Goal: Task Accomplishment & Management: Complete application form

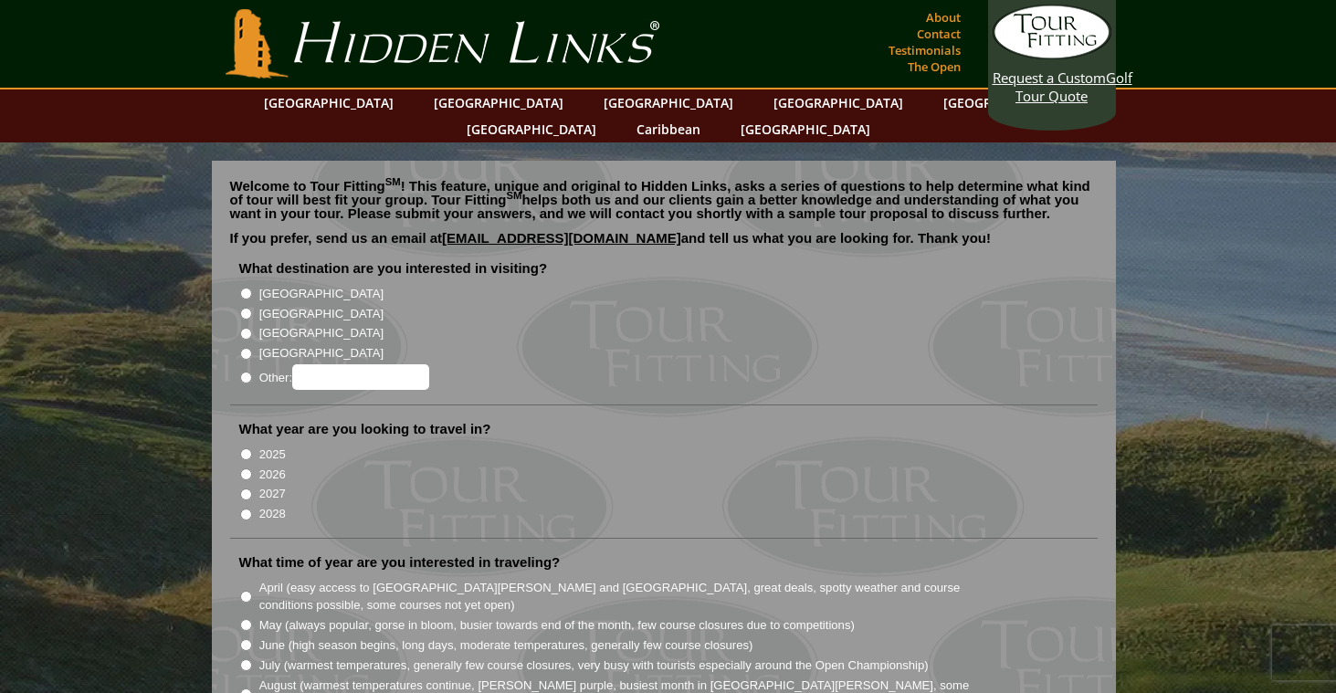
click at [245, 308] on input "[GEOGRAPHIC_DATA]" at bounding box center [246, 314] width 12 height 12
radio input "true"
click at [242, 468] on input "2026" at bounding box center [246, 474] width 12 height 12
radio input "true"
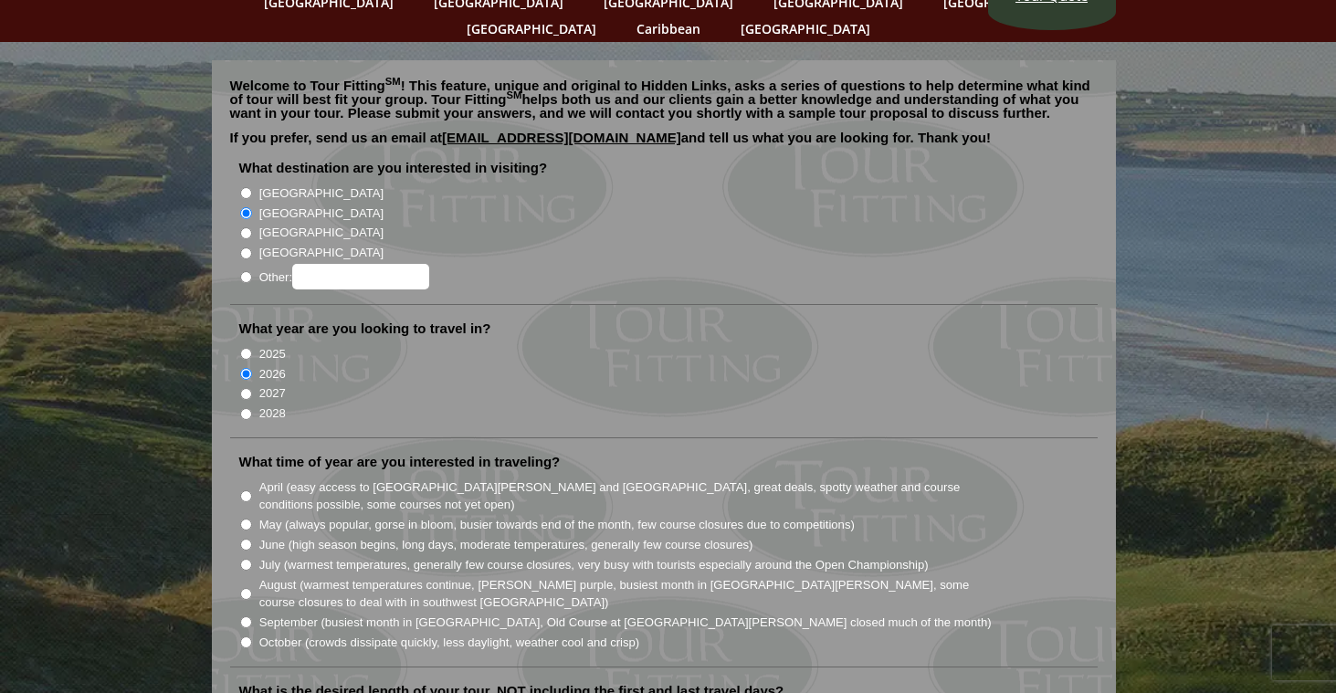
scroll to position [104, 0]
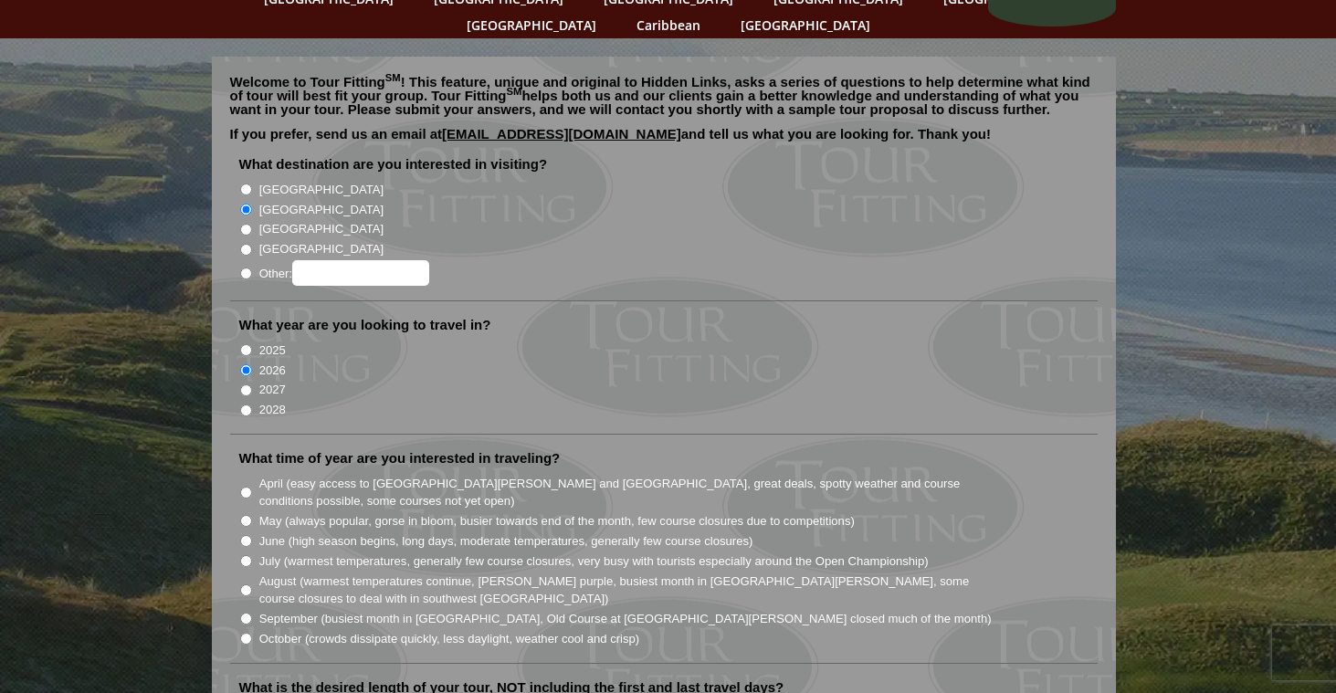
click at [247, 535] on input "June (high season begins, long days, moderate temperatures, generally few cours…" at bounding box center [246, 541] width 12 height 12
radio input "true"
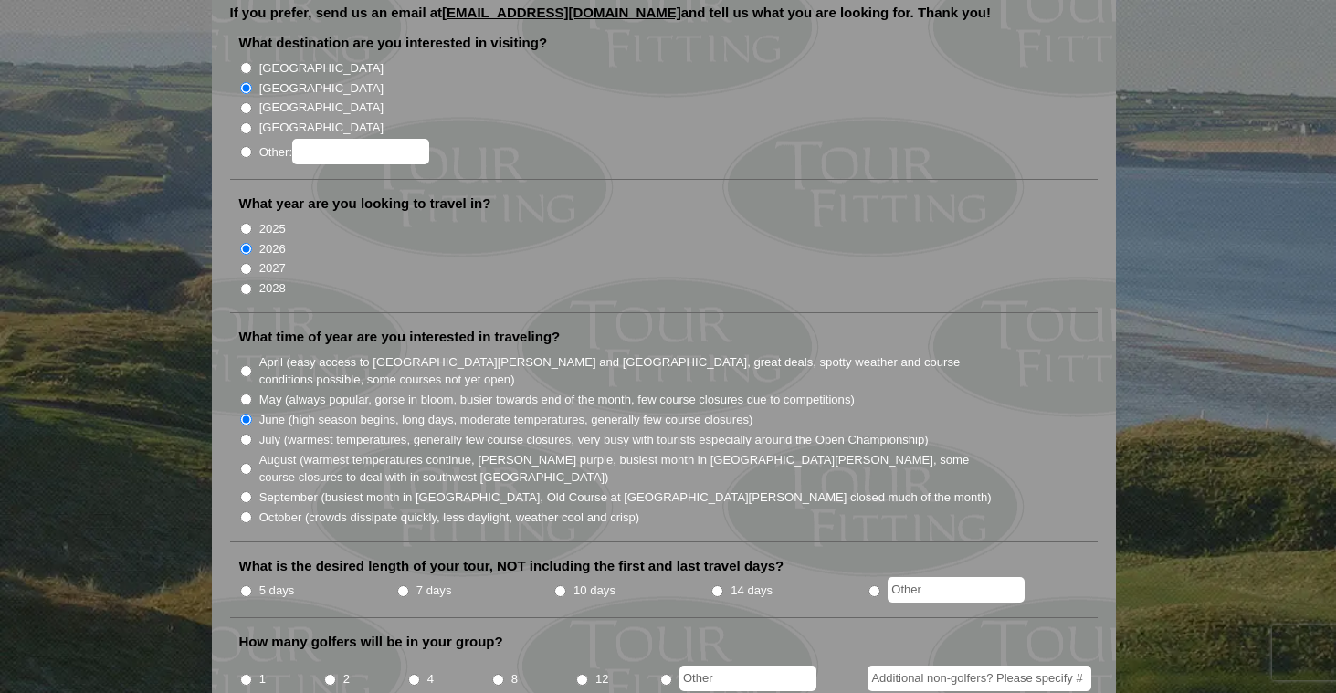
scroll to position [228, 0]
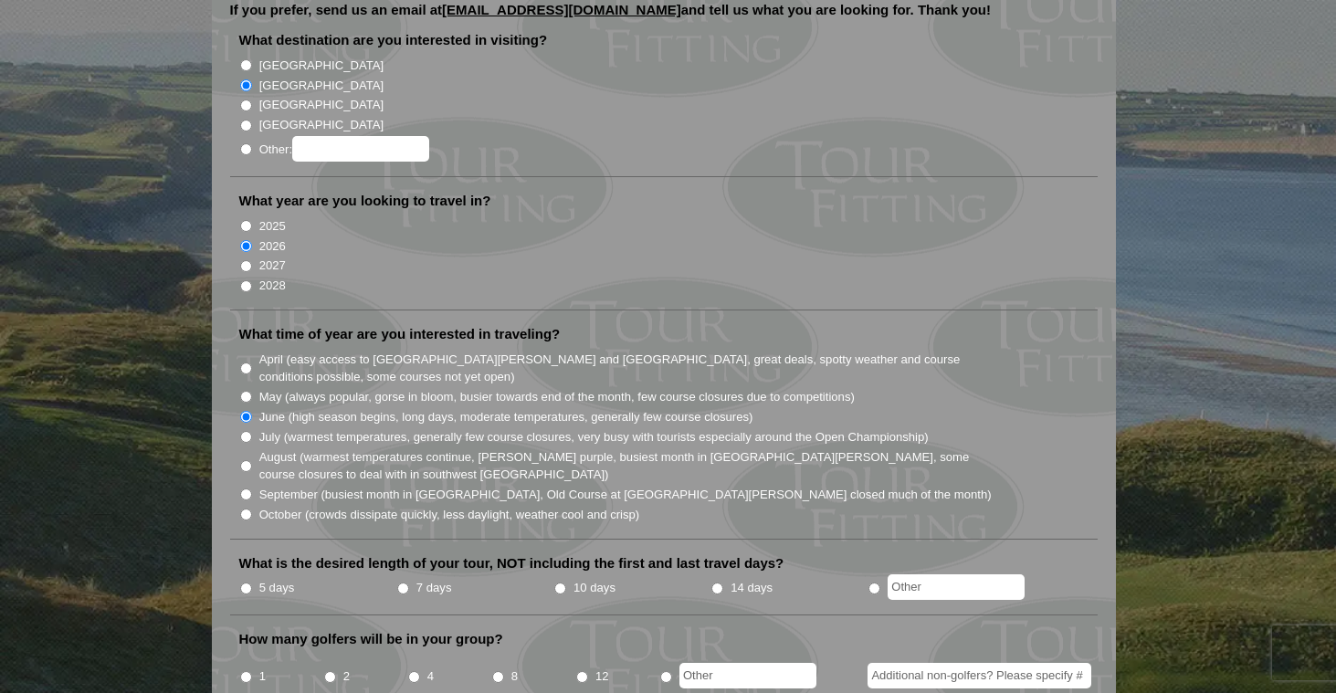
click at [403, 583] on input "7 days" at bounding box center [403, 589] width 12 height 12
radio input "true"
click at [416, 671] on input "4" at bounding box center [414, 677] width 12 height 12
radio input "true"
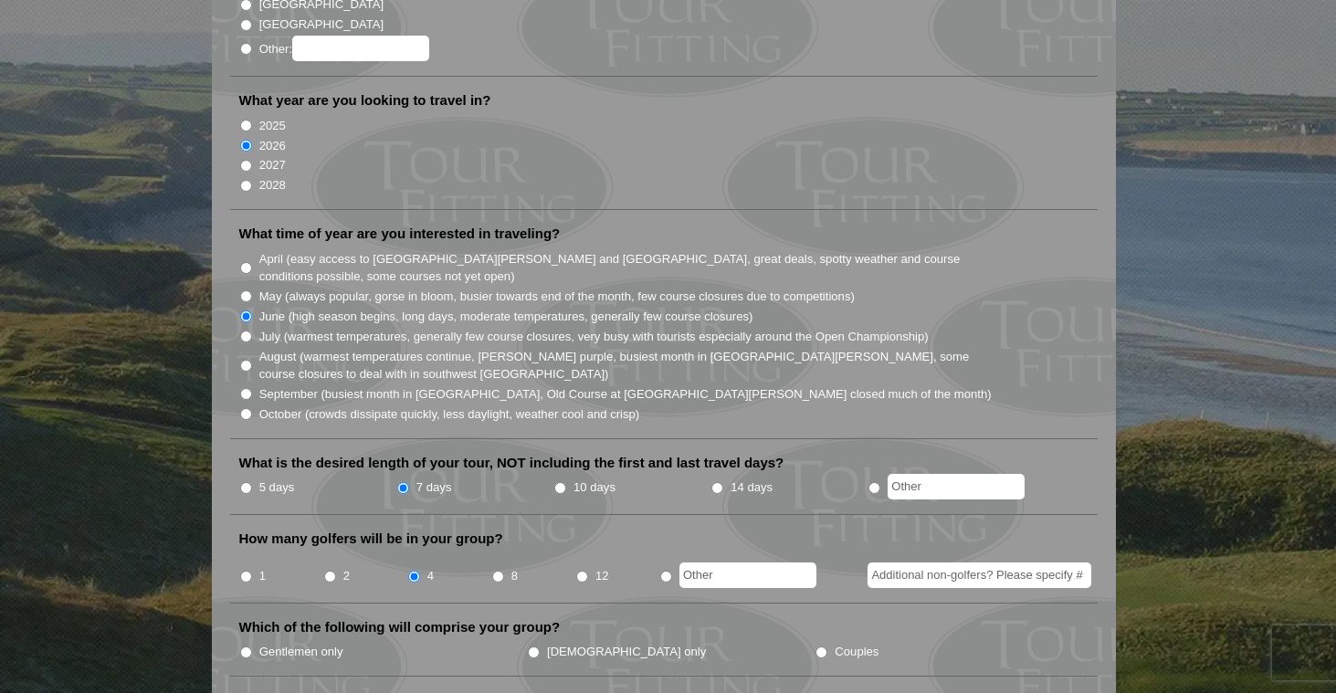
scroll to position [333, 0]
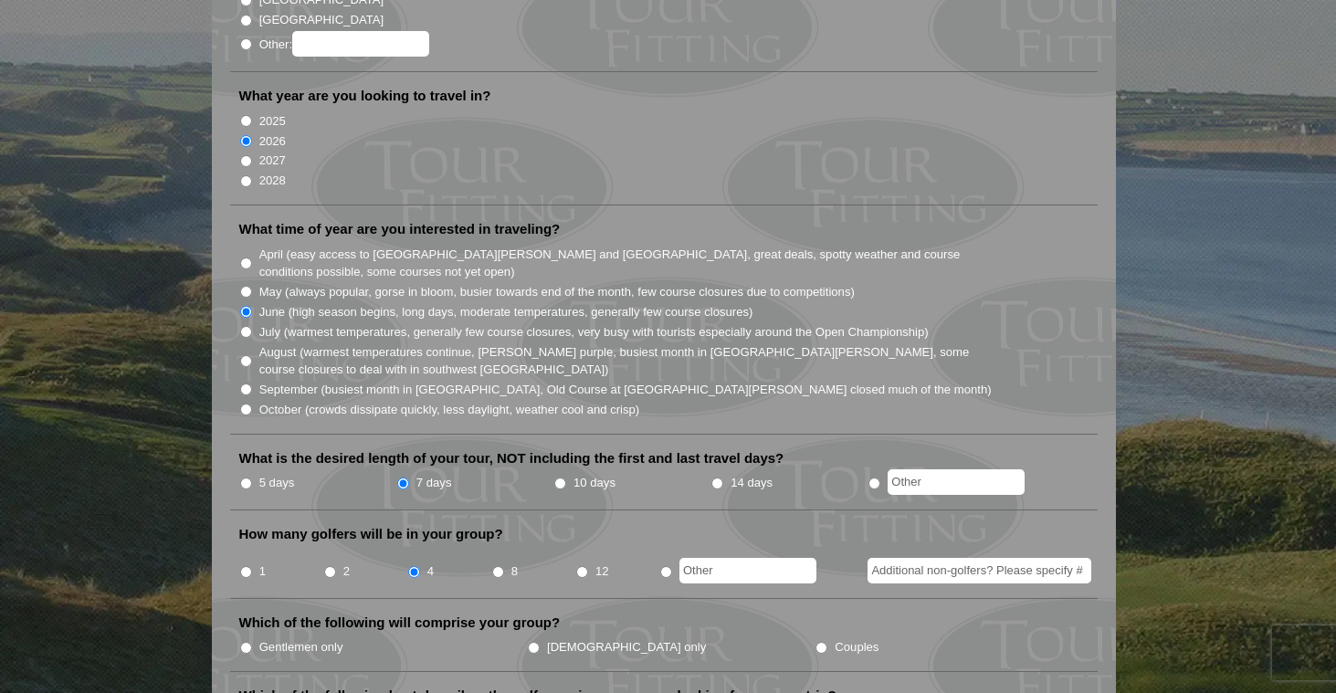
click at [247, 642] on input "Gentlemen only" at bounding box center [246, 648] width 12 height 12
radio input "true"
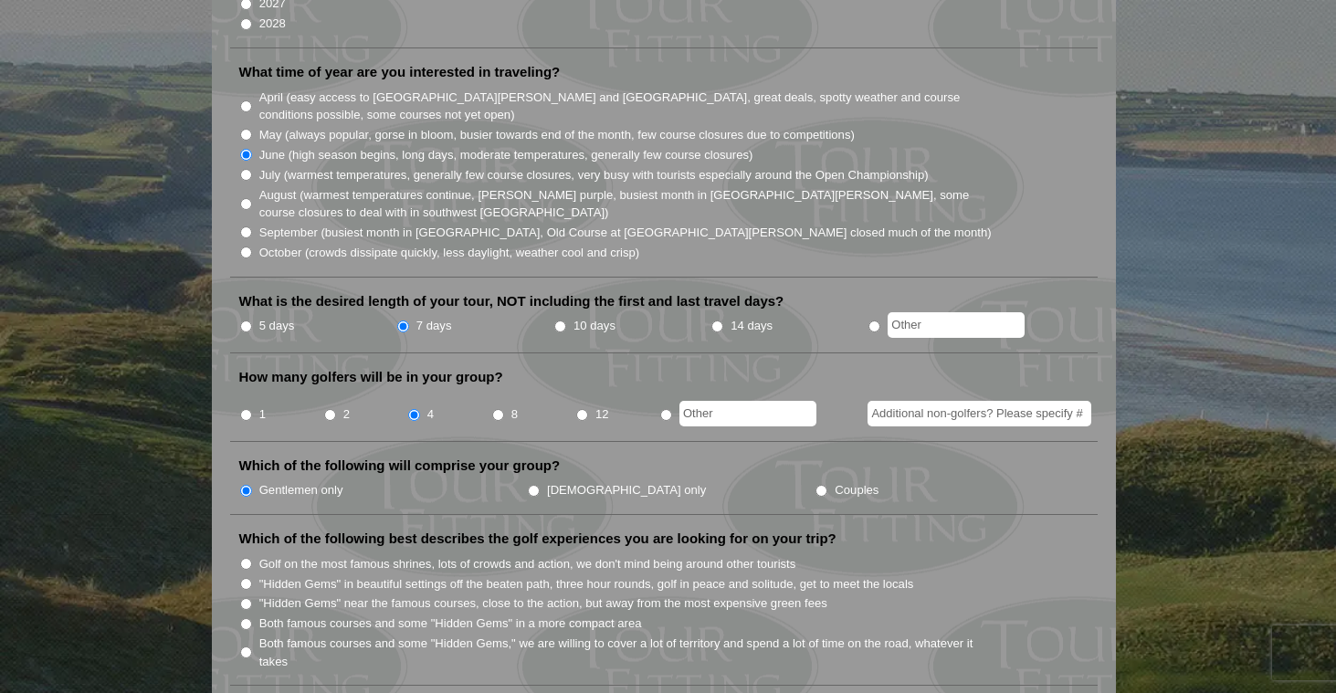
scroll to position [492, 0]
click at [244, 616] on input "Both famous courses and some "Hidden Gems" in a more compact area" at bounding box center [246, 622] width 12 height 12
radio input "true"
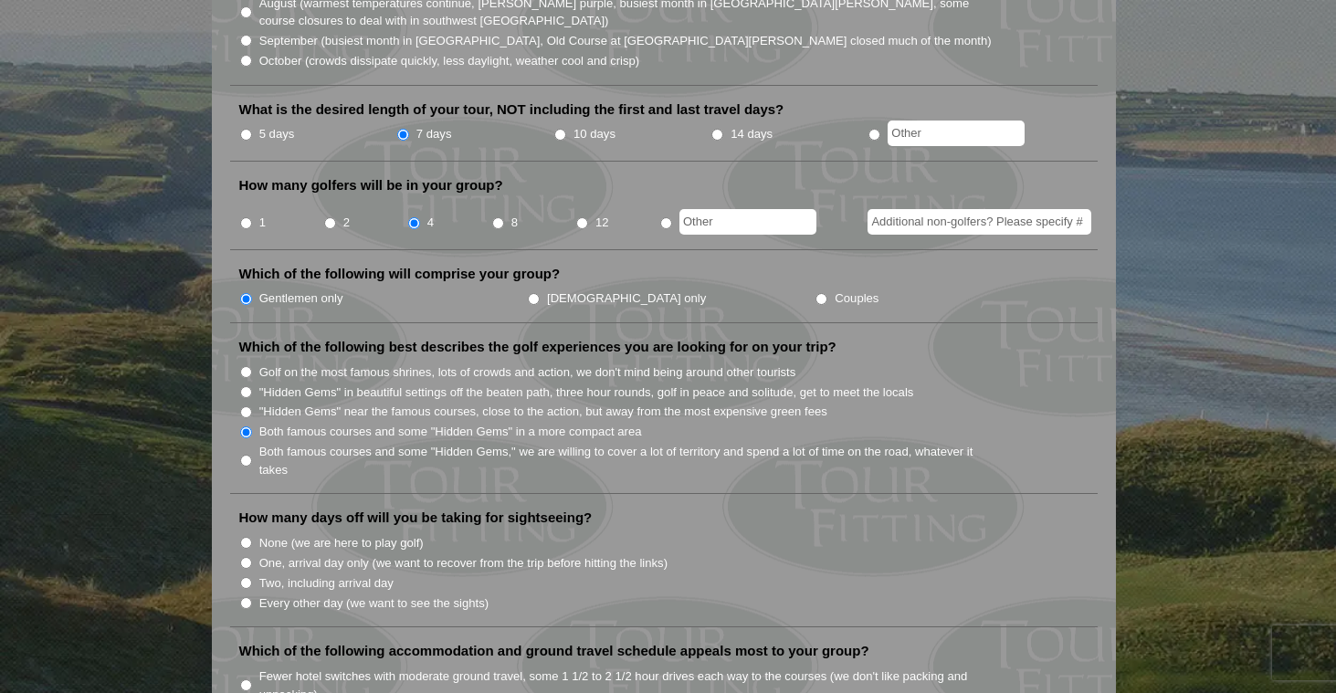
scroll to position [683, 0]
click at [247, 576] on input "Two, including arrival day" at bounding box center [246, 582] width 12 height 12
radio input "true"
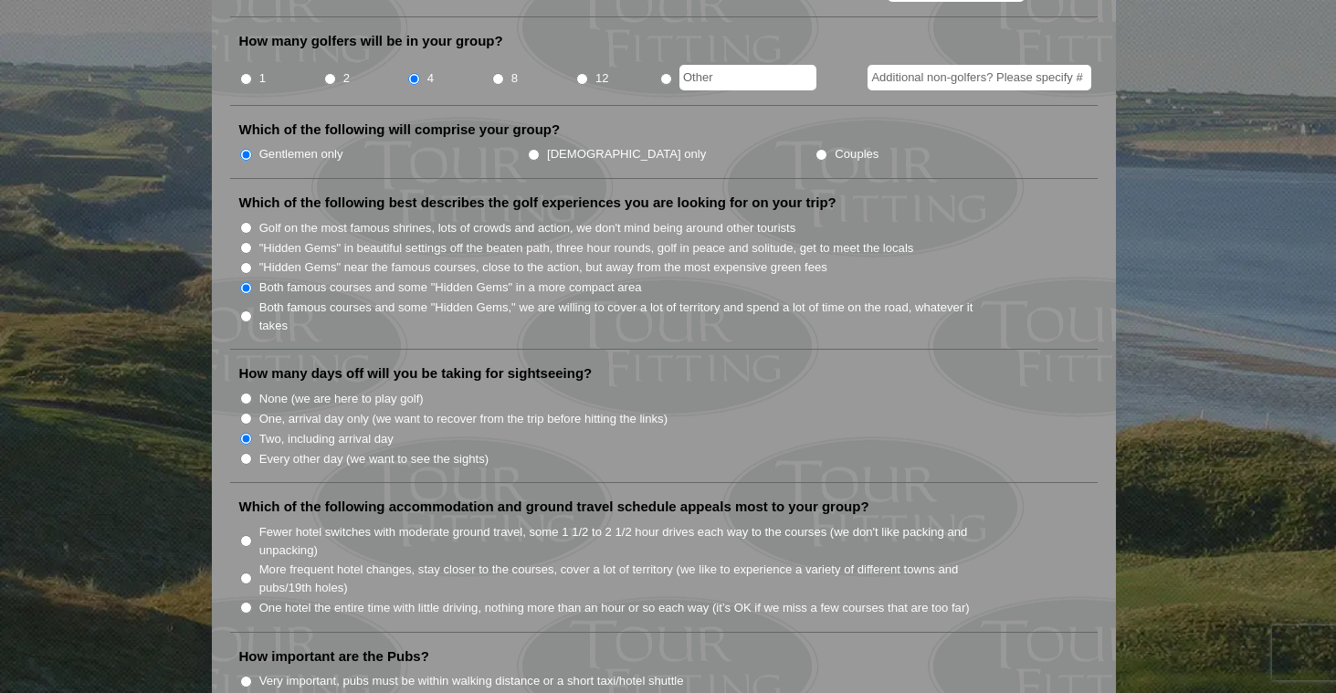
scroll to position [828, 0]
click at [246, 600] on input "One hotel the entire time with little driving, nothing more than an hour or so …" at bounding box center [246, 606] width 12 height 12
radio input "true"
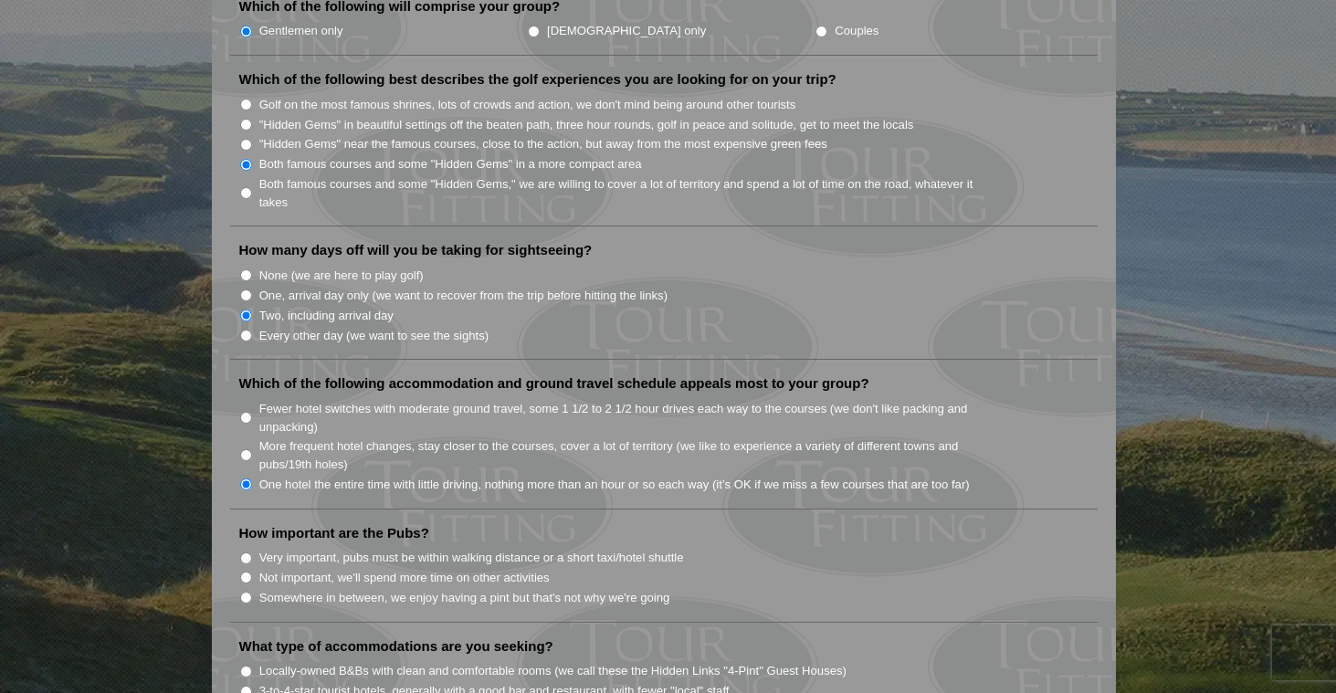
scroll to position [952, 0]
click at [245, 589] on input "Somewhere in between, we enjoy having a pint but that's not why we're going" at bounding box center [246, 595] width 12 height 12
radio input "true"
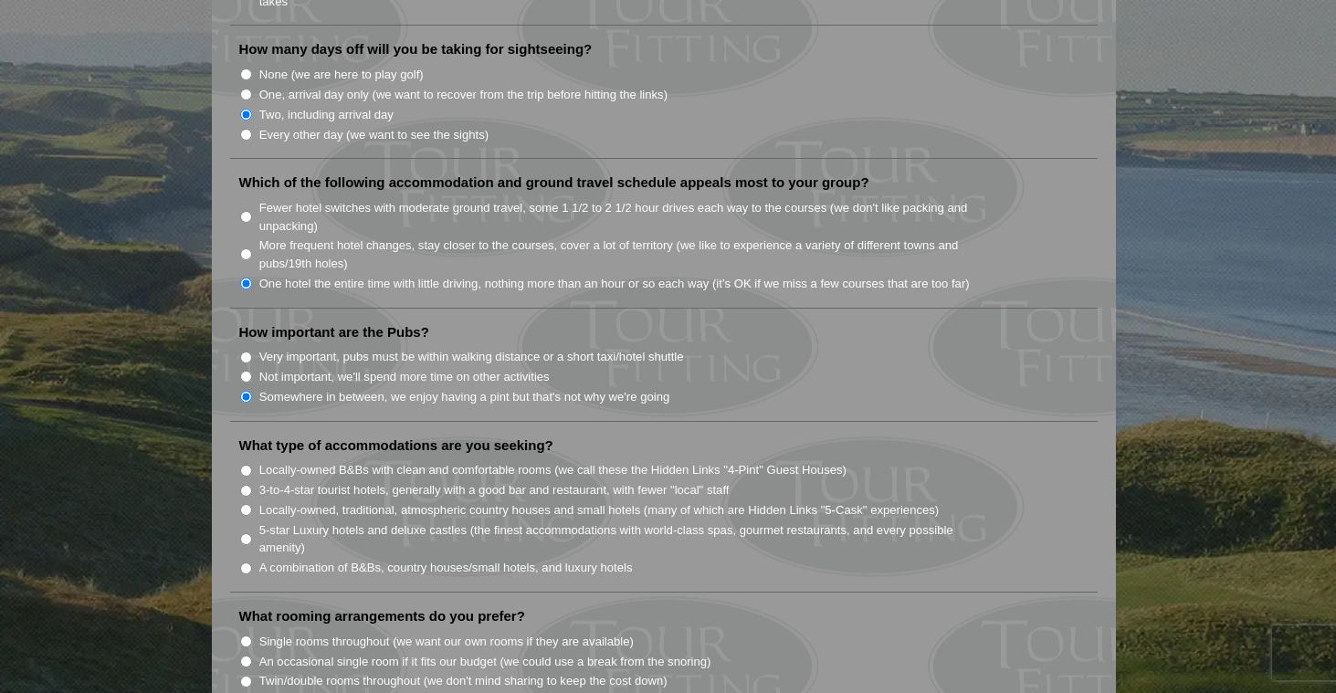
scroll to position [1151, 0]
click at [247, 562] on input "A combination of B&Bs, country houses/small hotels, and luxury hotels" at bounding box center [246, 568] width 12 height 12
radio input "true"
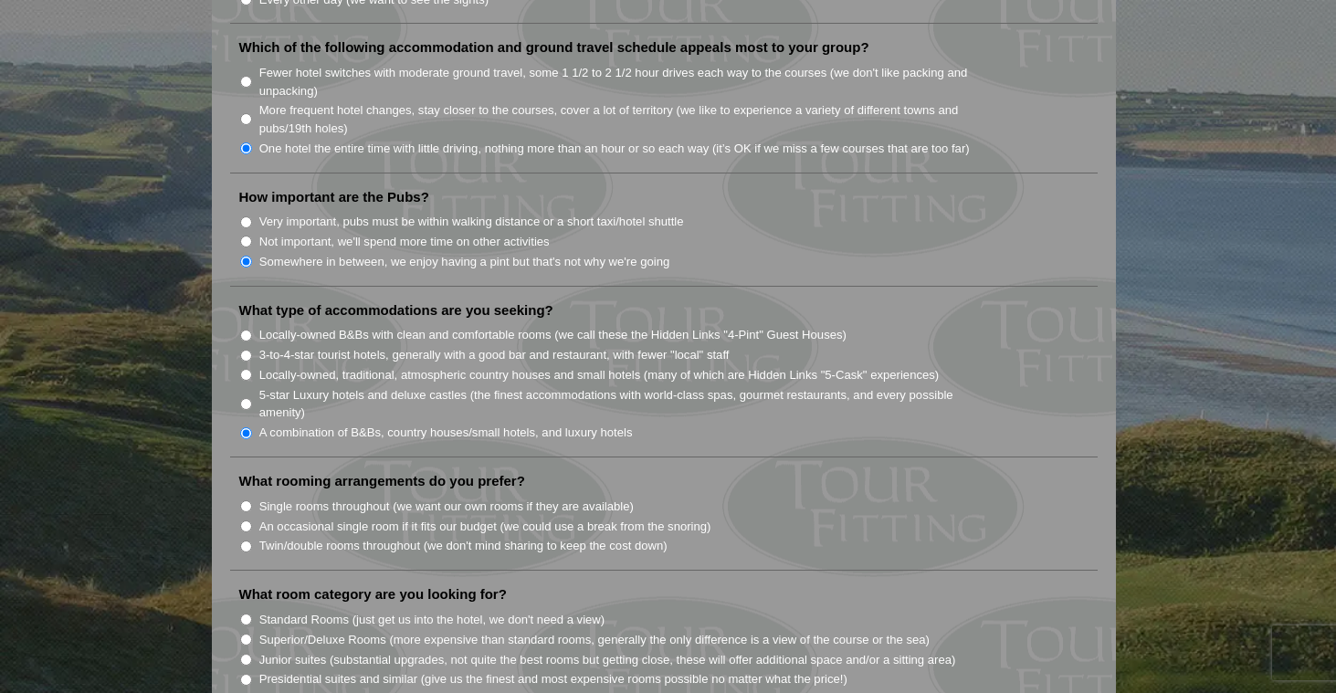
scroll to position [1289, 0]
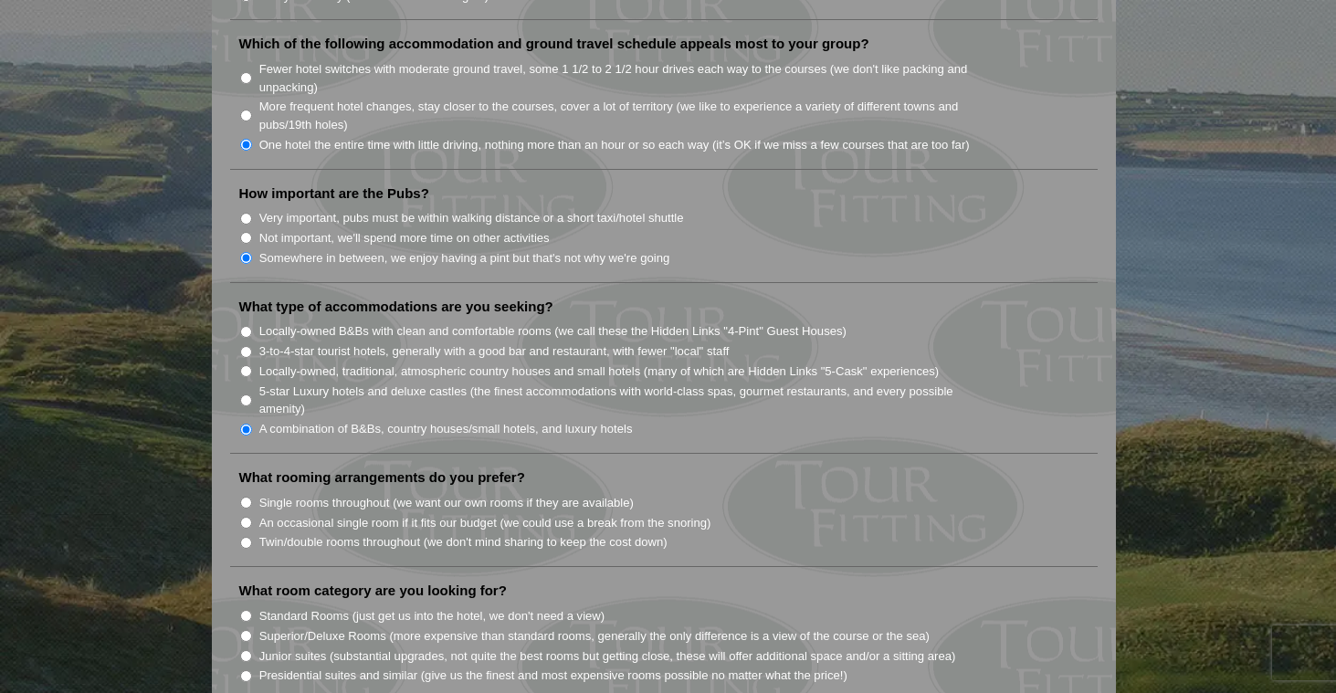
click at [247, 537] on input "Twin/double rooms throughout (we don't mind sharing to keep the cost down)" at bounding box center [246, 543] width 12 height 12
radio input "true"
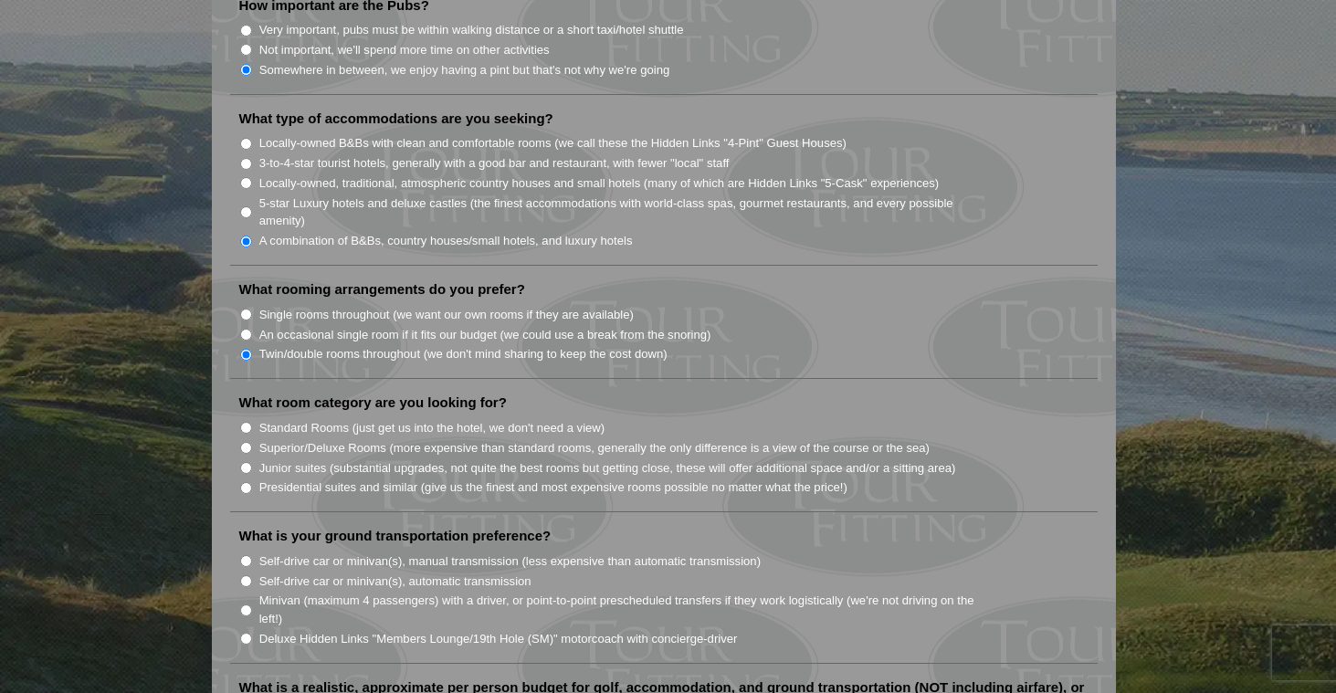
scroll to position [1487, 0]
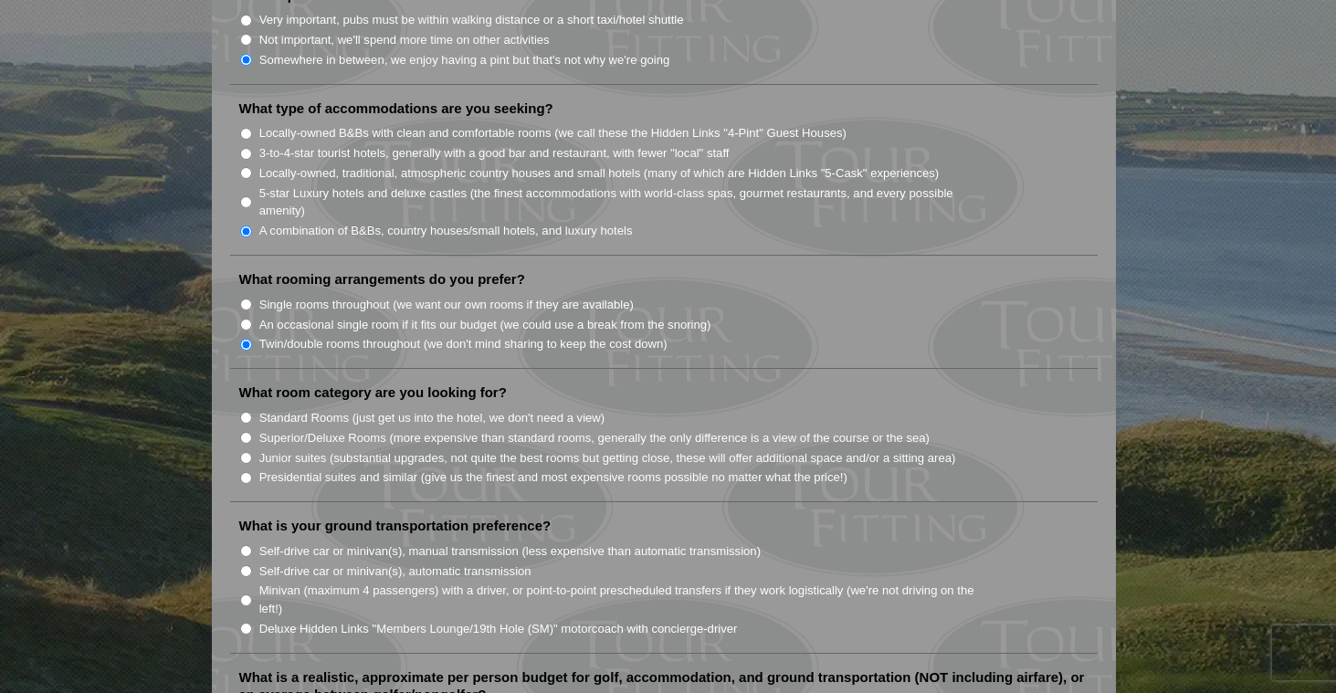
click at [246, 412] on input "Standard Rooms (just get us into the hotel, we don't need a view)" at bounding box center [246, 418] width 12 height 12
radio input "true"
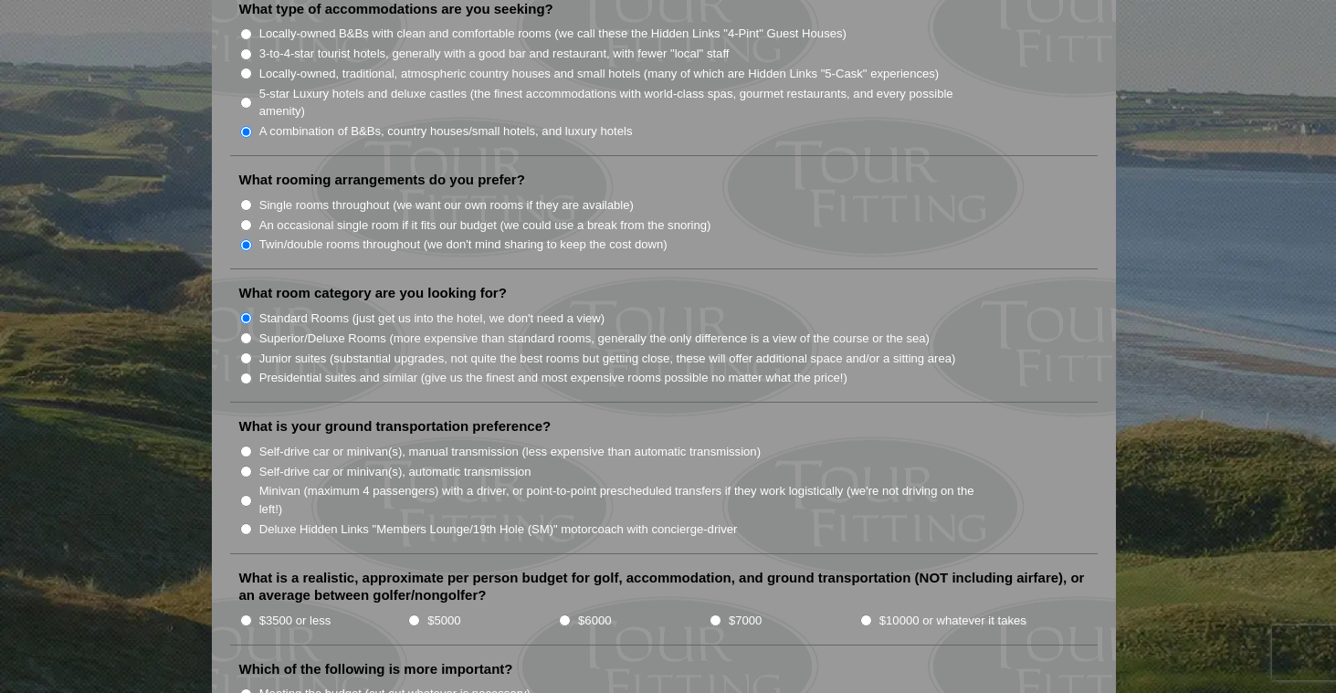
scroll to position [1589, 0]
click at [243, 521] on input "Deluxe Hidden Links "Members Lounge/19th Hole (SM)" motorcoach with concierge-d…" at bounding box center [246, 527] width 12 height 12
radio input "true"
click at [413, 613] on input "$5000" at bounding box center [414, 619] width 12 height 12
radio input "true"
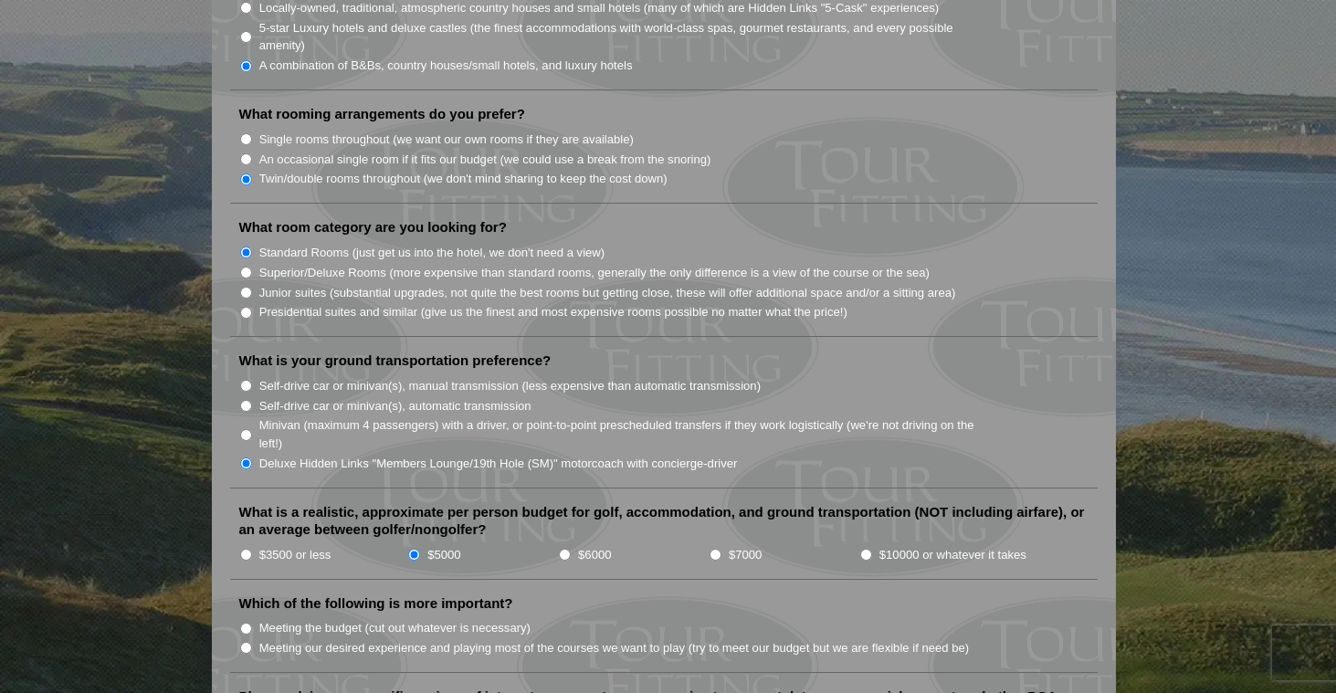
scroll to position [1655, 0]
click at [244, 427] on input "Minivan (maximum 4 passengers) with a driver, or point-to-point prescheduled tr…" at bounding box center [246, 433] width 12 height 12
radio input "true"
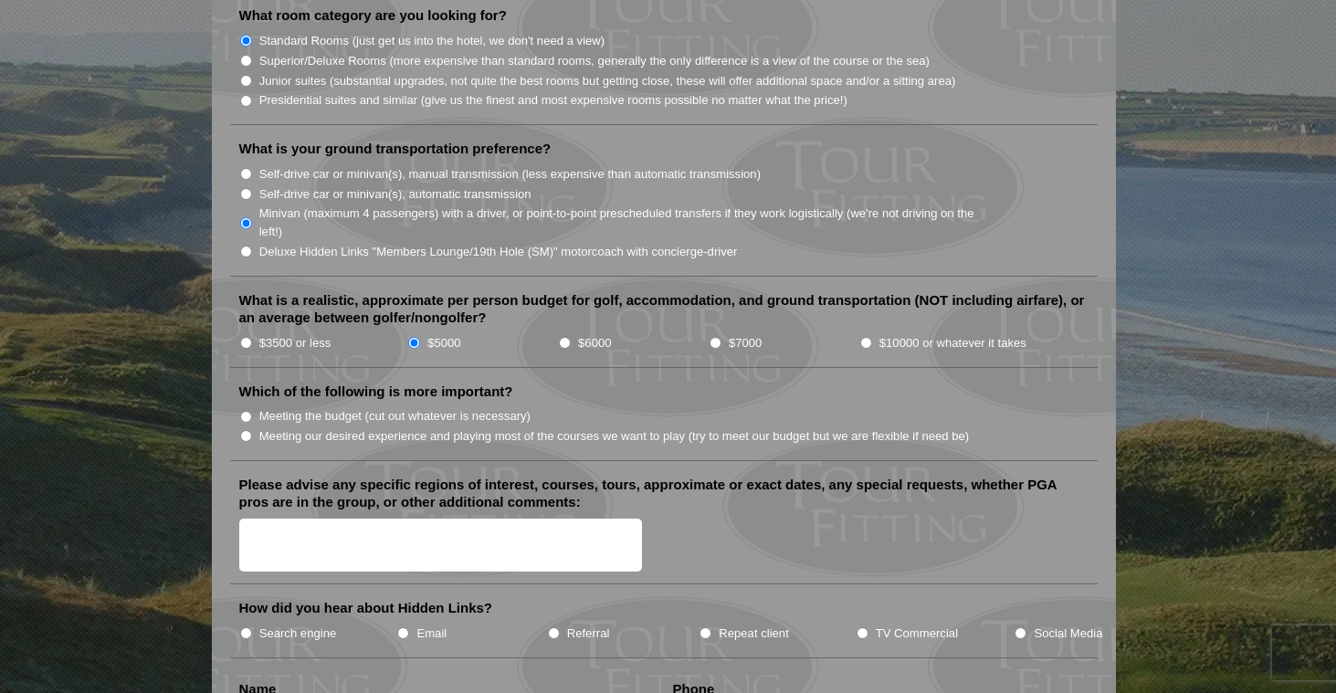
scroll to position [1866, 0]
click at [246, 429] on input "Meeting our desired experience and playing most of the courses we want to play …" at bounding box center [246, 435] width 12 height 12
radio input "true"
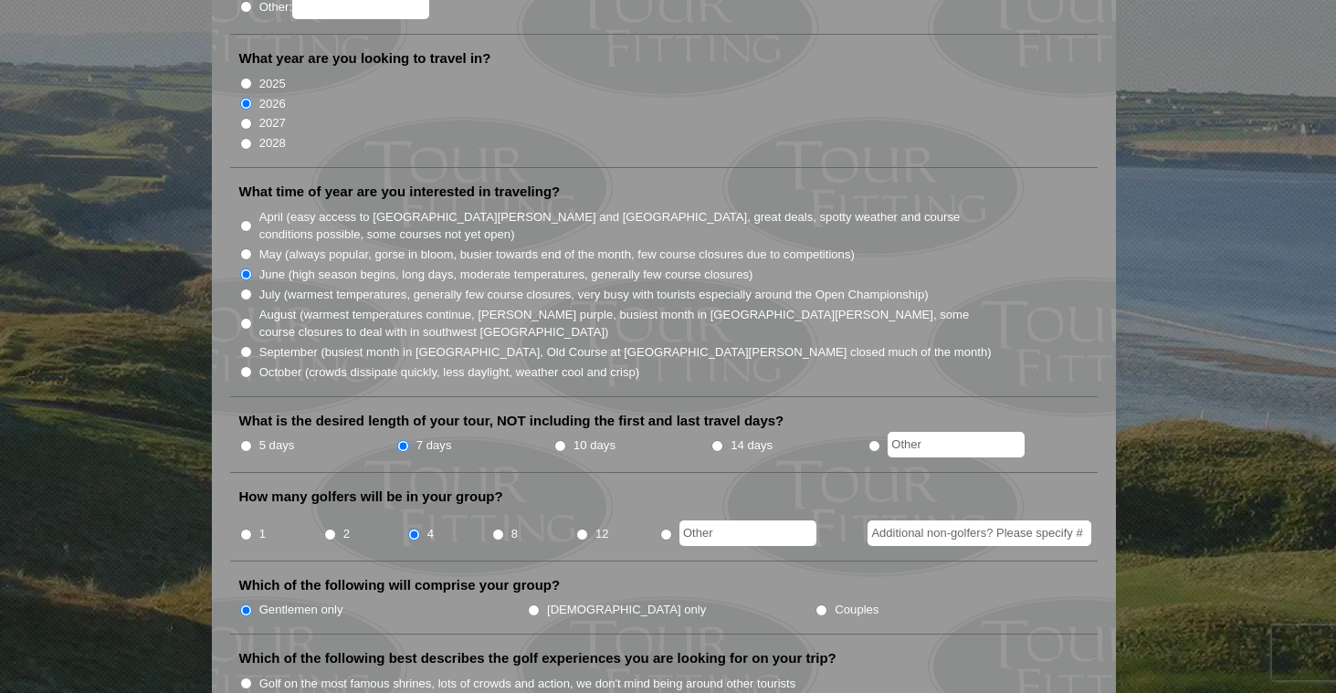
scroll to position [0, 0]
